Goal: Task Accomplishment & Management: Use online tool/utility

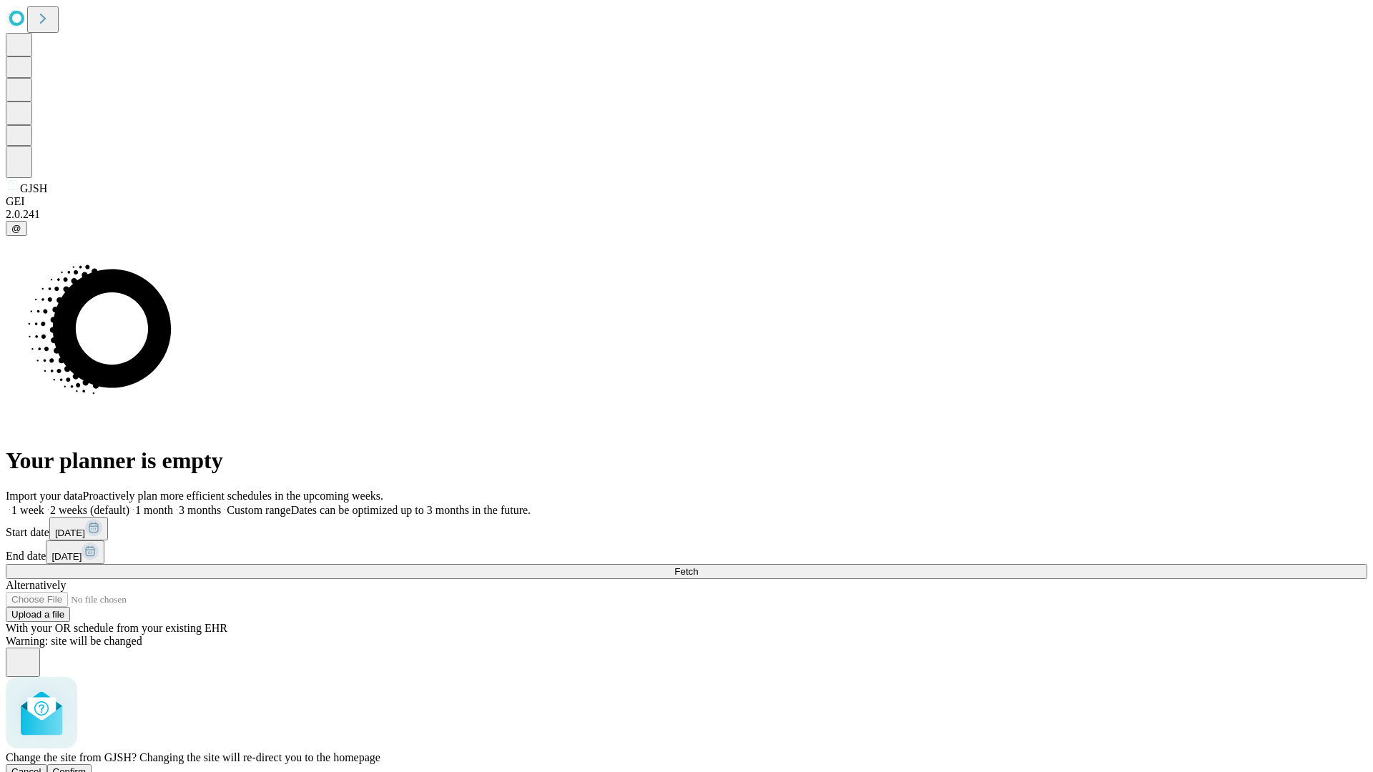
click at [87, 766] on span "Confirm" at bounding box center [70, 771] width 34 height 11
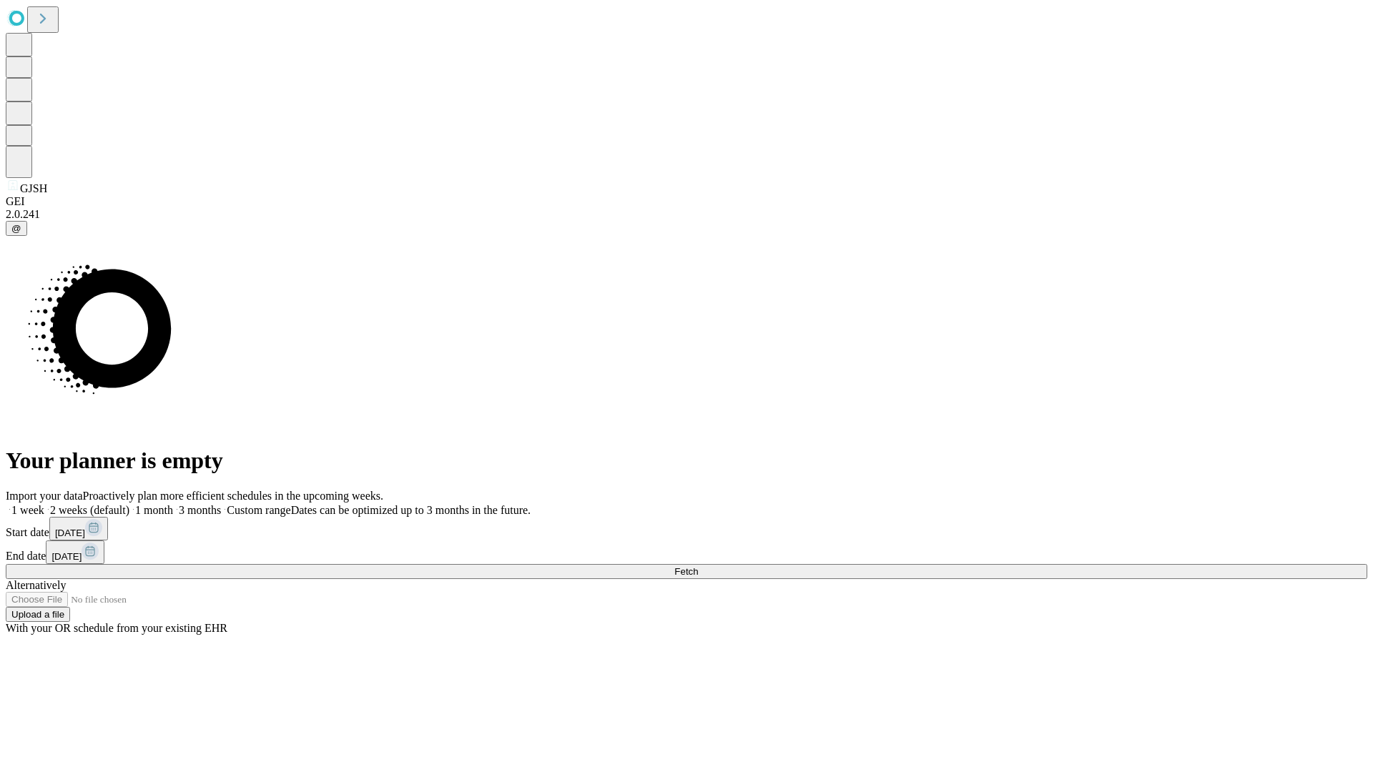
click at [44, 504] on label "1 week" at bounding box center [25, 510] width 39 height 12
click at [698, 566] on span "Fetch" at bounding box center [686, 571] width 24 height 11
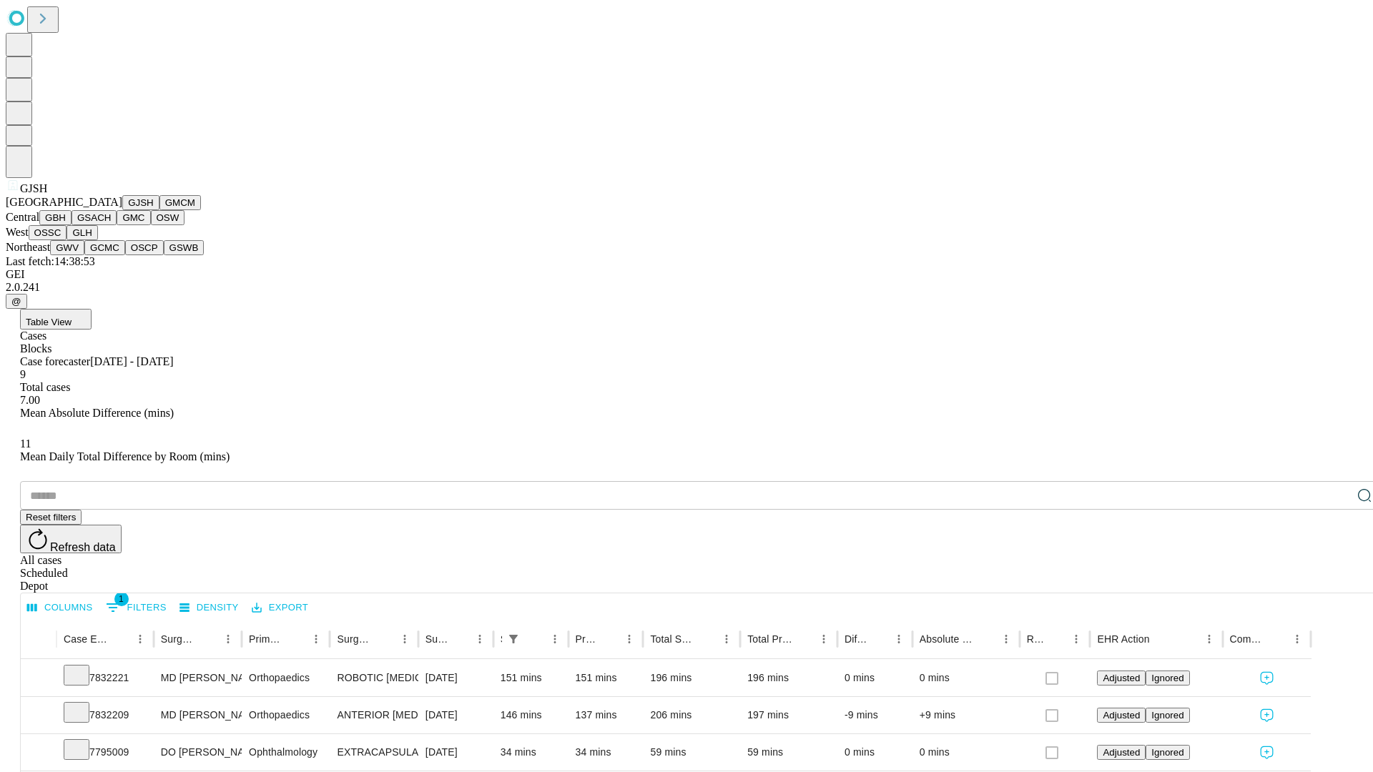
click at [159, 210] on button "GMCM" at bounding box center [179, 202] width 41 height 15
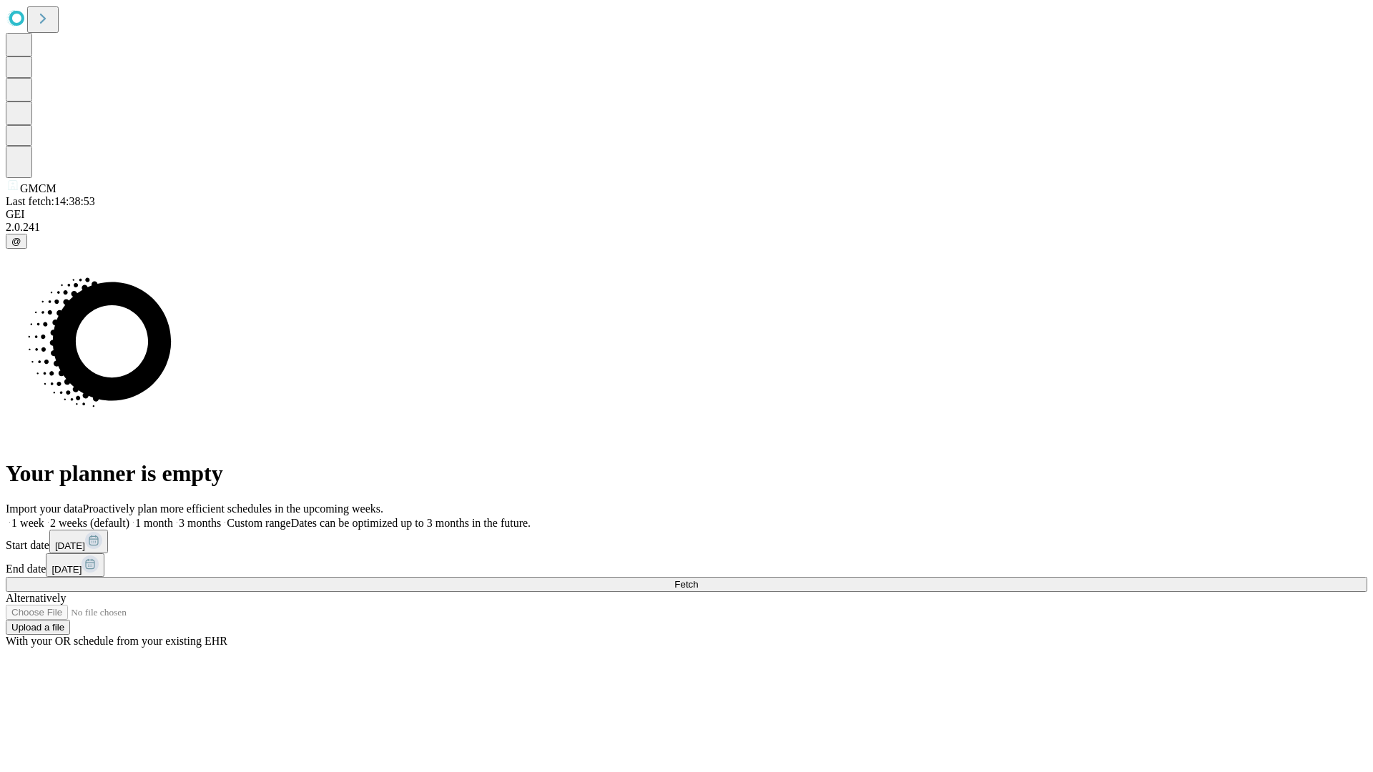
click at [698, 579] on span "Fetch" at bounding box center [686, 584] width 24 height 11
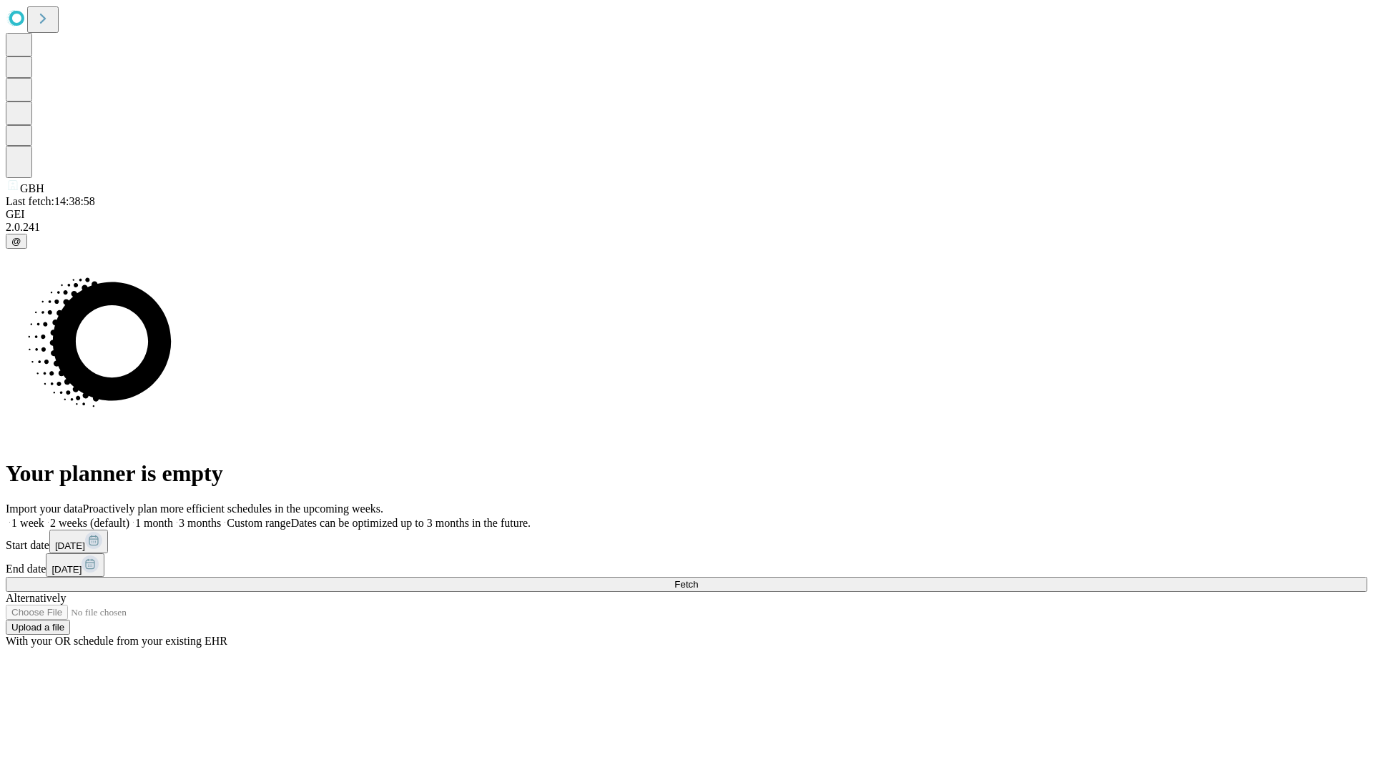
click at [44, 517] on label "1 week" at bounding box center [25, 523] width 39 height 12
click at [698, 579] on span "Fetch" at bounding box center [686, 584] width 24 height 11
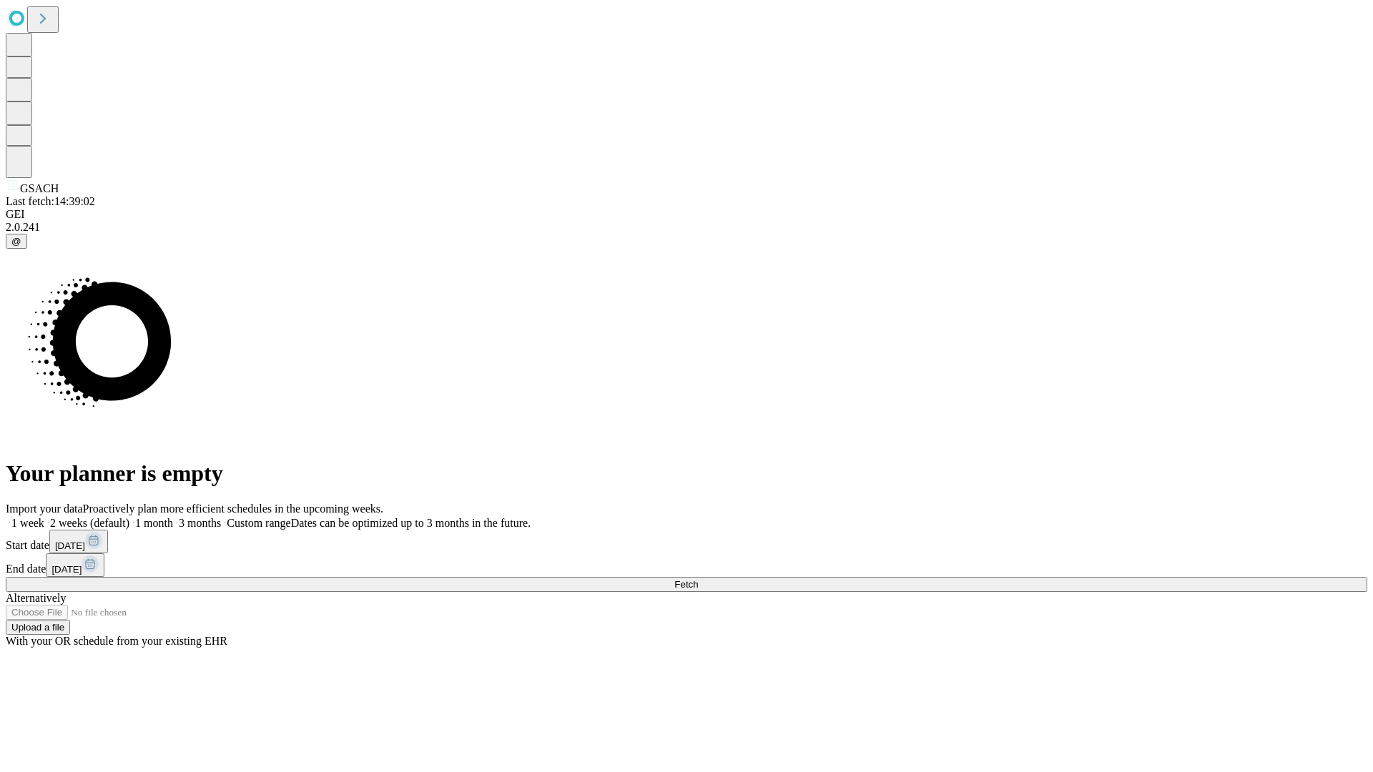
click at [44, 517] on label "1 week" at bounding box center [25, 523] width 39 height 12
click at [698, 579] on span "Fetch" at bounding box center [686, 584] width 24 height 11
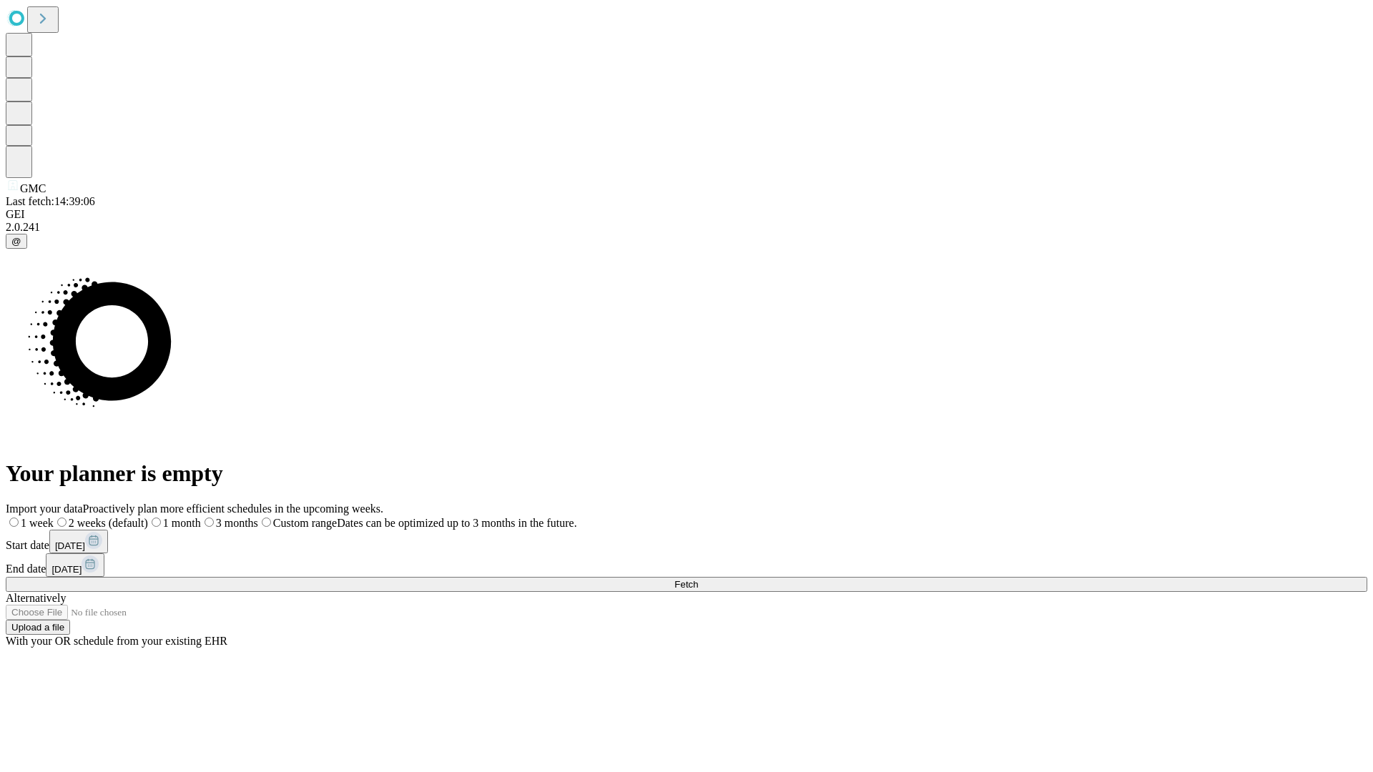
click at [54, 517] on label "1 week" at bounding box center [30, 523] width 48 height 12
click at [698, 579] on span "Fetch" at bounding box center [686, 584] width 24 height 11
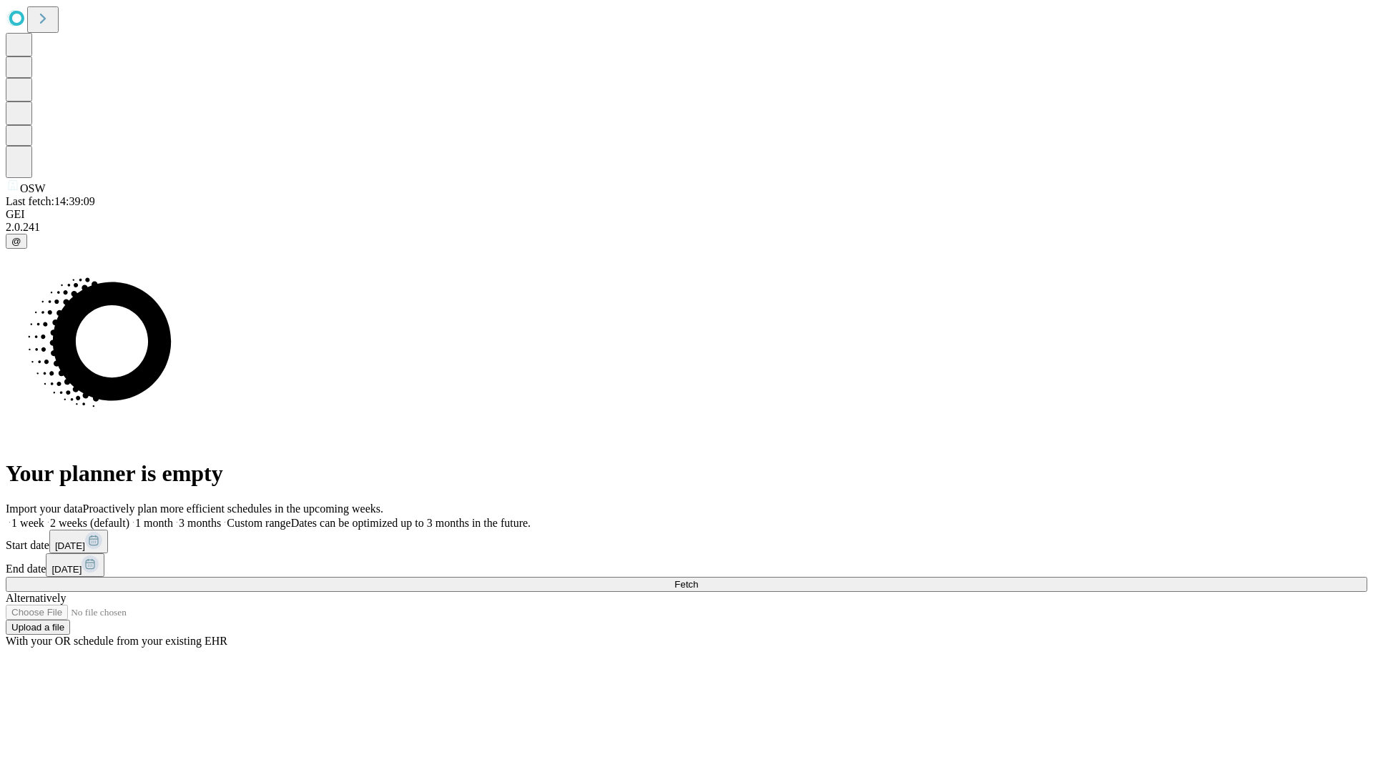
click at [44, 517] on label "1 week" at bounding box center [25, 523] width 39 height 12
click at [698, 579] on span "Fetch" at bounding box center [686, 584] width 24 height 11
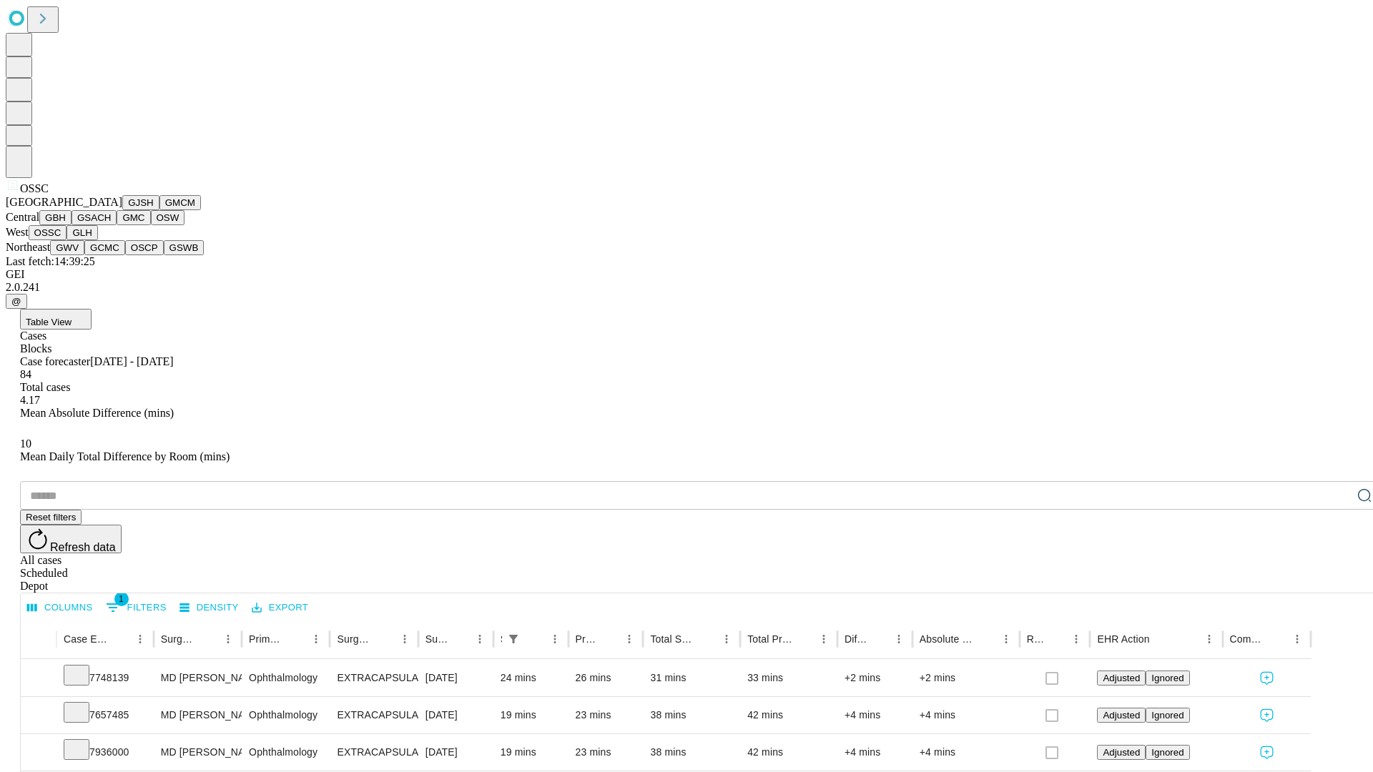
click at [97, 240] on button "GLH" at bounding box center [81, 232] width 31 height 15
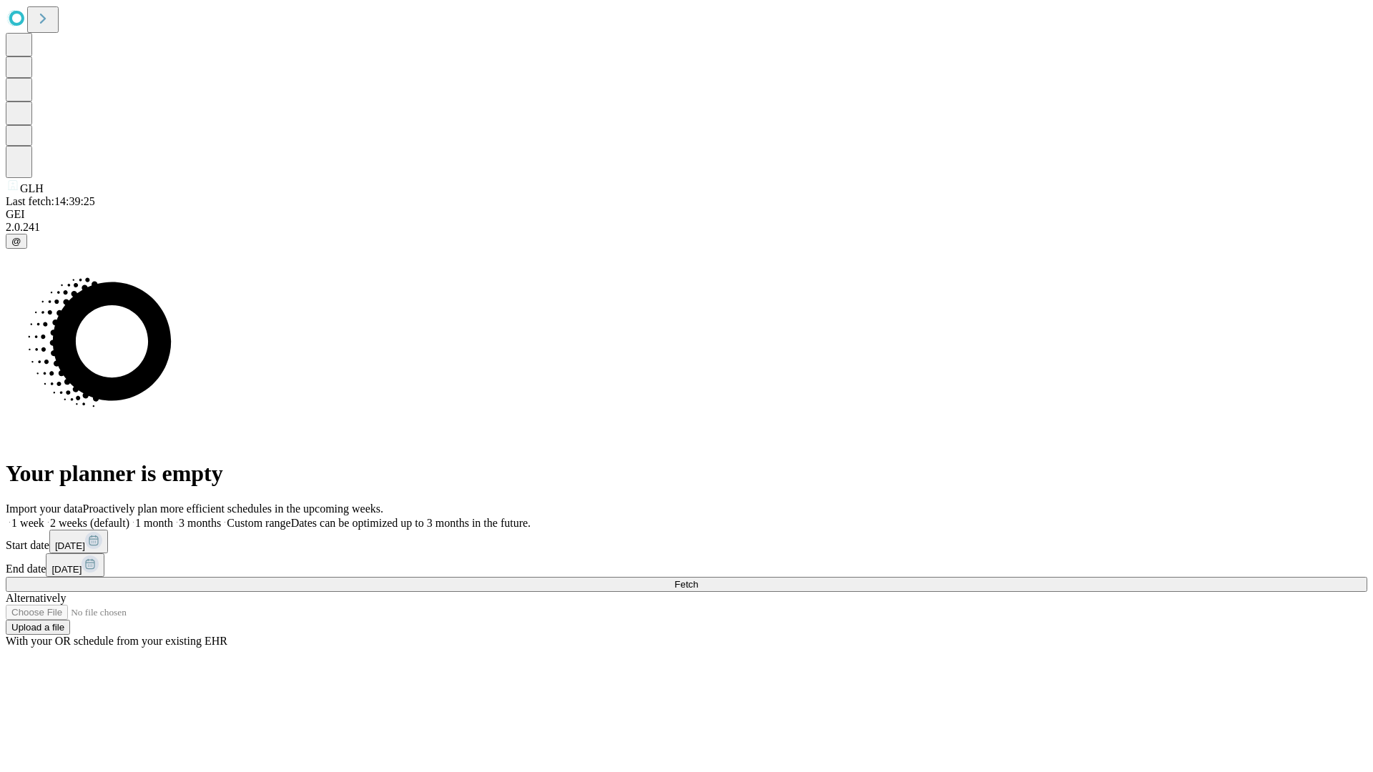
click at [698, 579] on span "Fetch" at bounding box center [686, 584] width 24 height 11
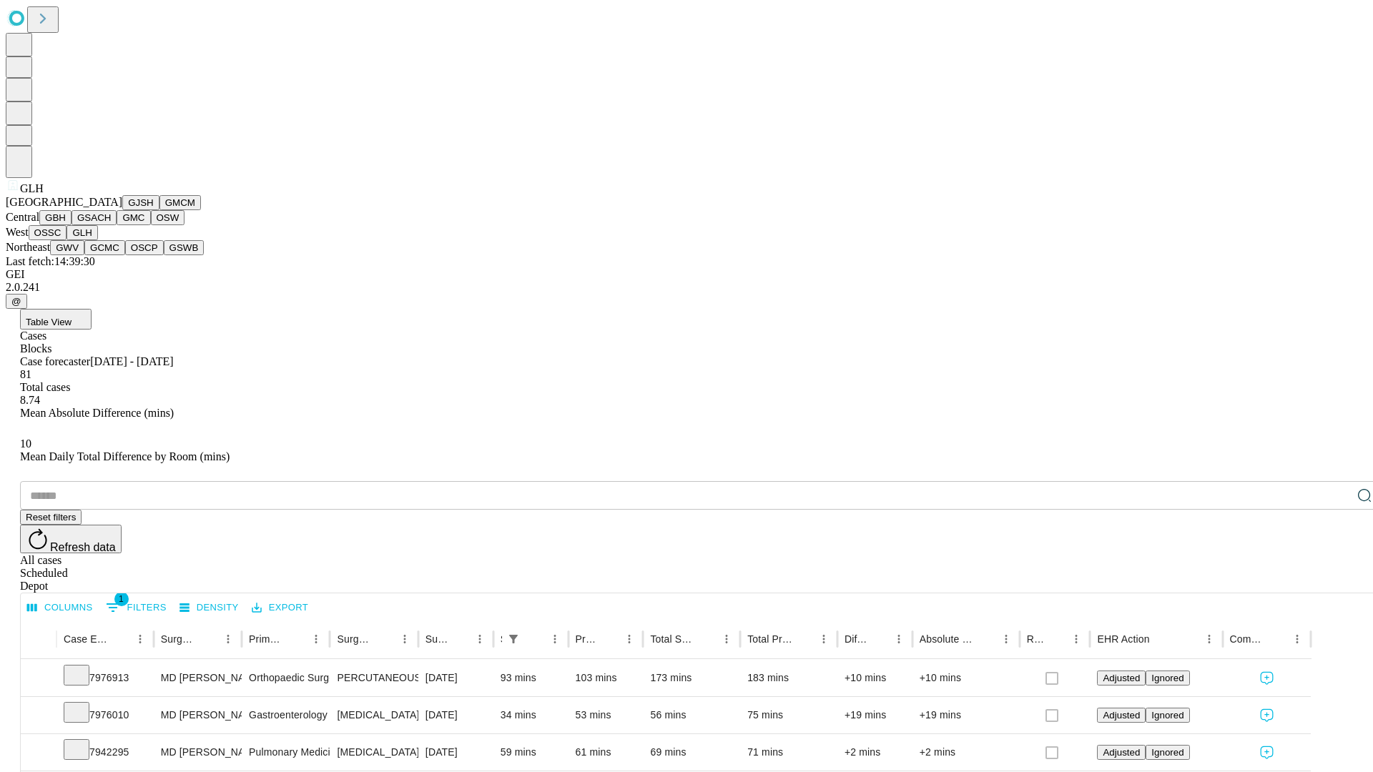
click at [84, 255] on button "GWV" at bounding box center [67, 247] width 34 height 15
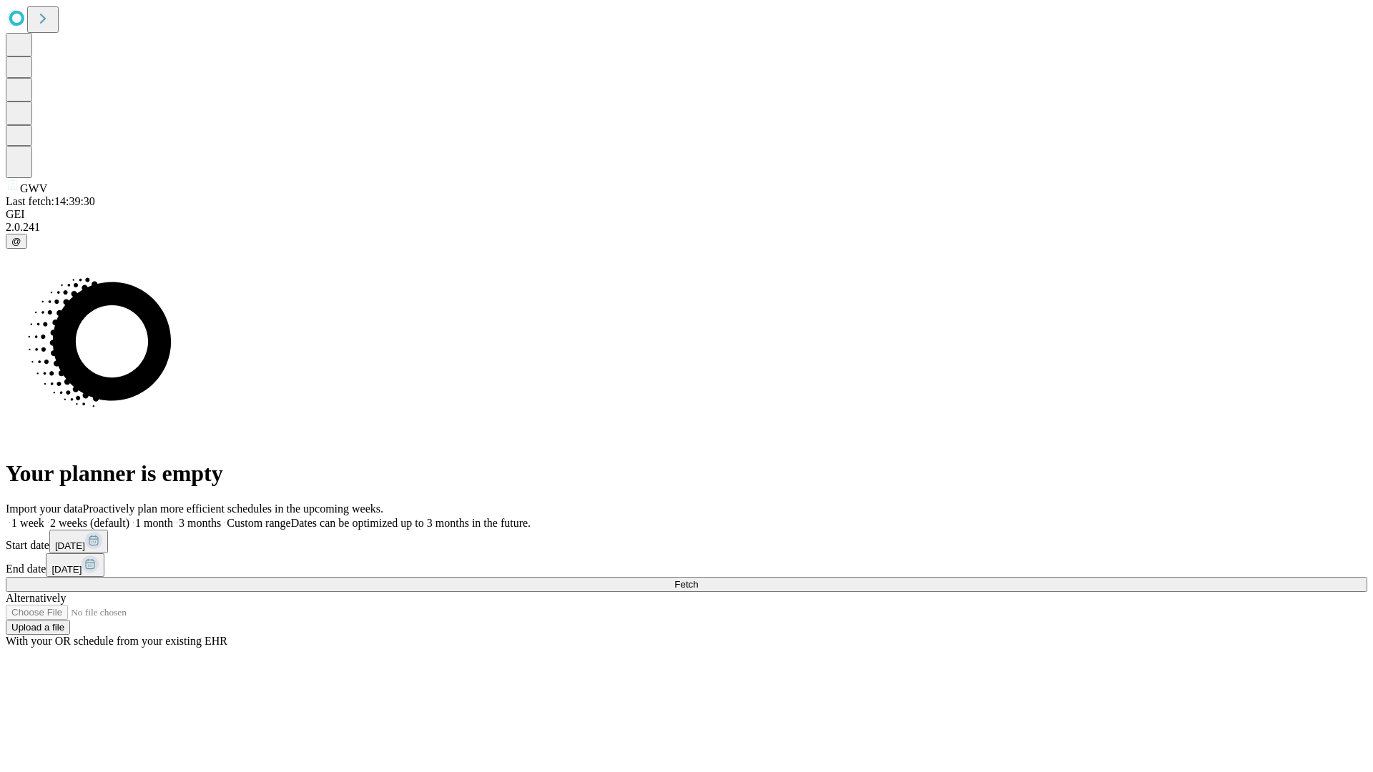
click at [698, 579] on span "Fetch" at bounding box center [686, 584] width 24 height 11
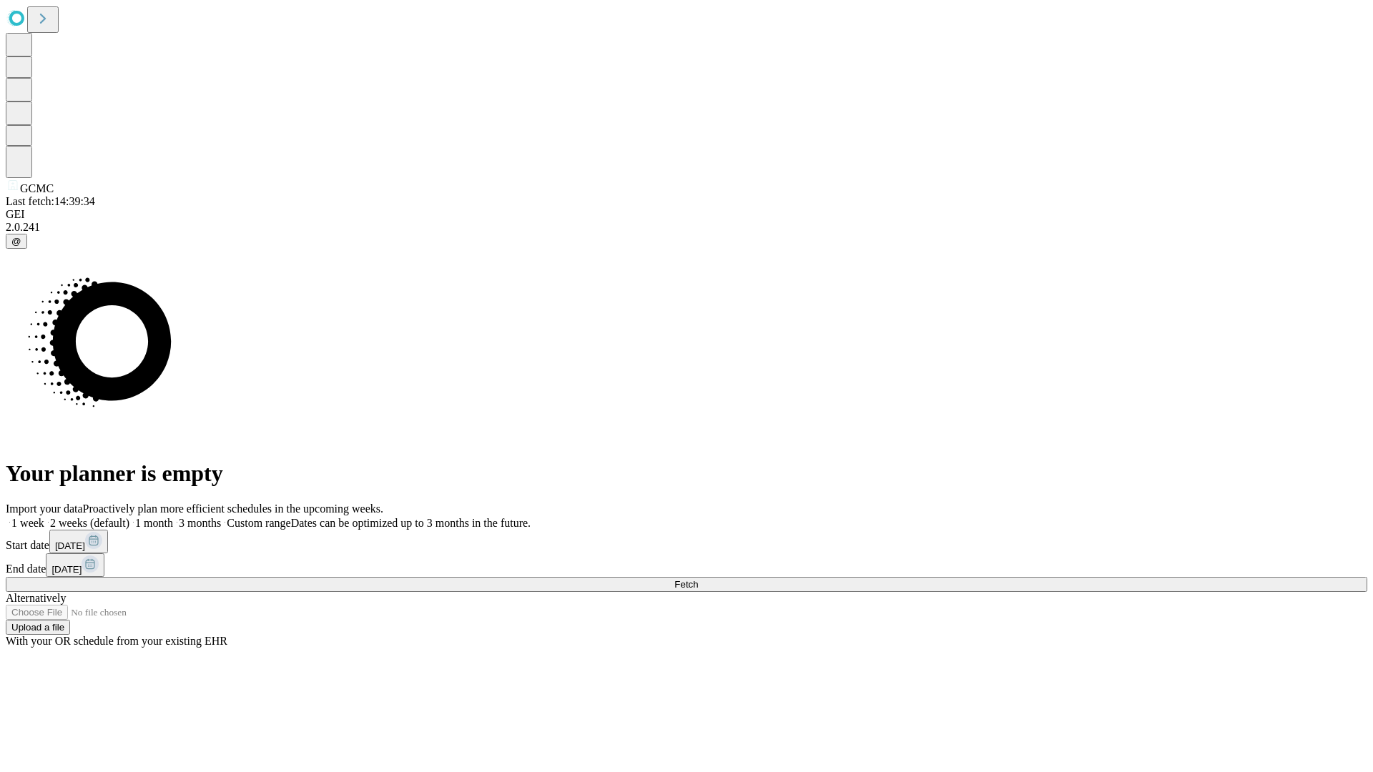
click at [44, 517] on label "1 week" at bounding box center [25, 523] width 39 height 12
click at [698, 579] on span "Fetch" at bounding box center [686, 584] width 24 height 11
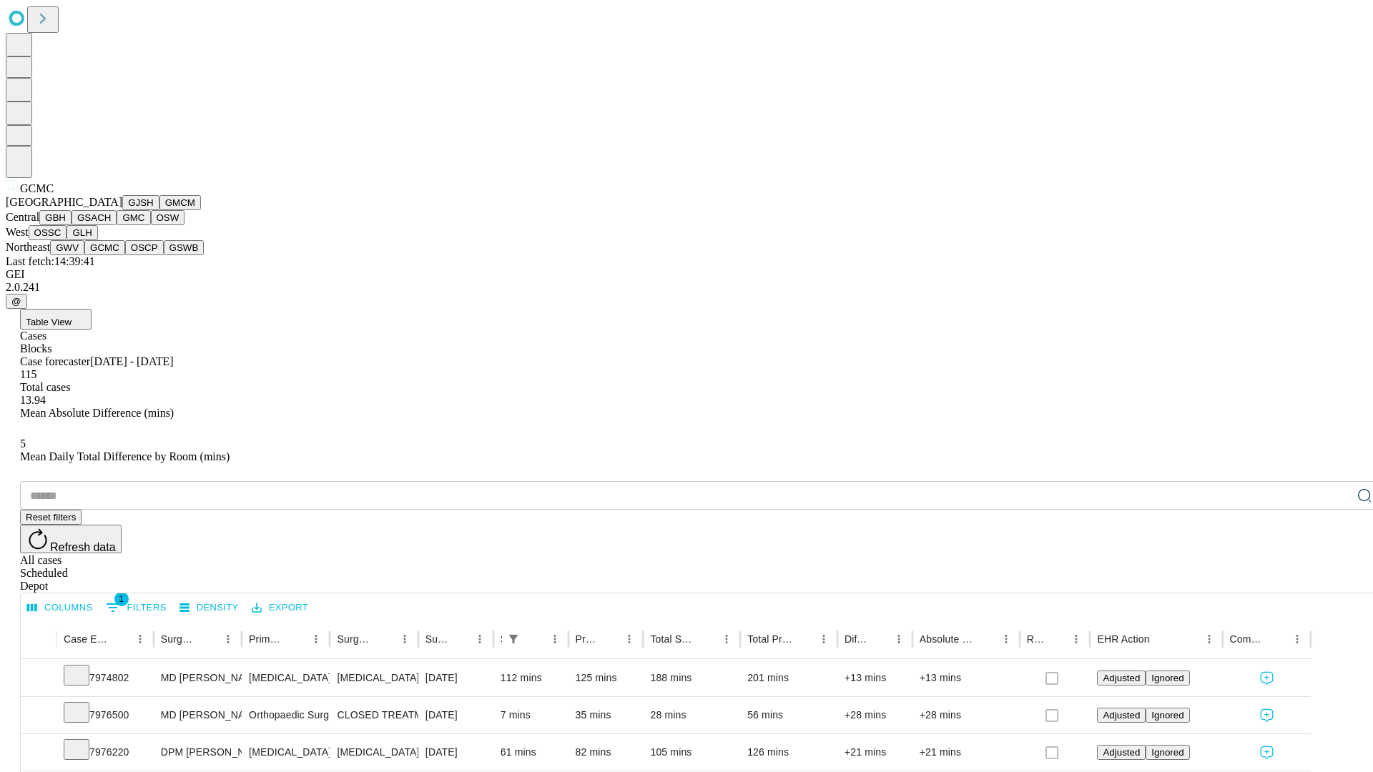
click at [125, 255] on button "OSCP" at bounding box center [144, 247] width 39 height 15
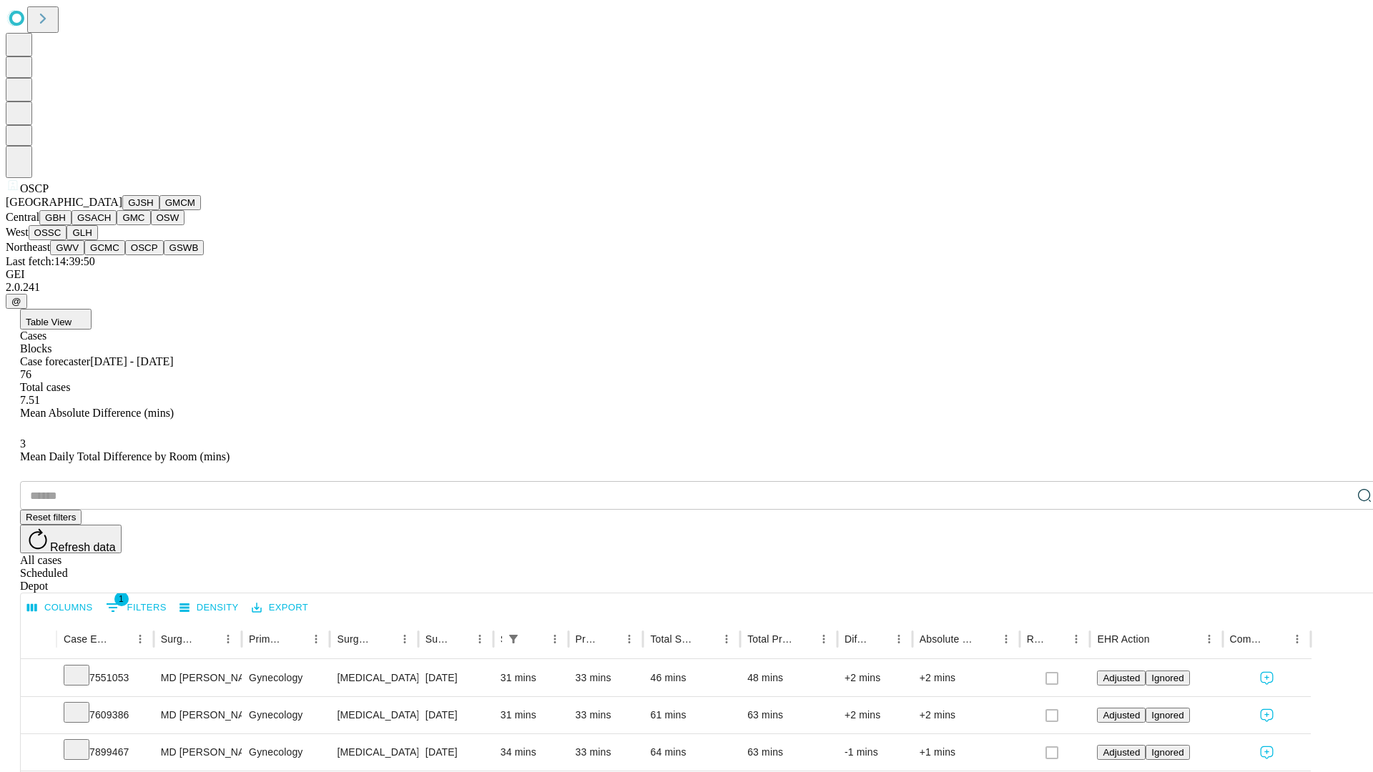
click at [164, 255] on button "GSWB" at bounding box center [184, 247] width 41 height 15
